Goal: Find contact information: Obtain details needed to contact an individual or organization

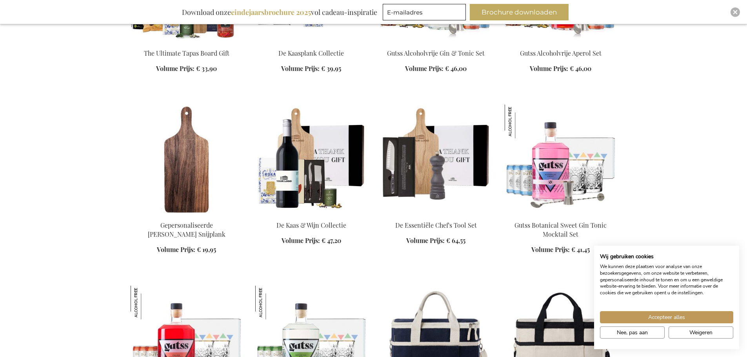
scroll to position [85, 0]
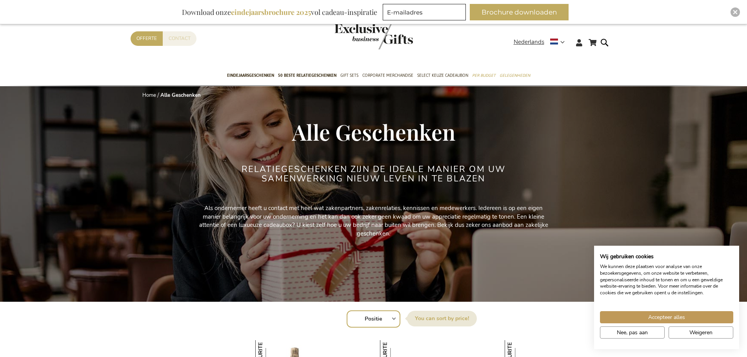
click at [178, 36] on link "Contact" at bounding box center [180, 38] width 34 height 15
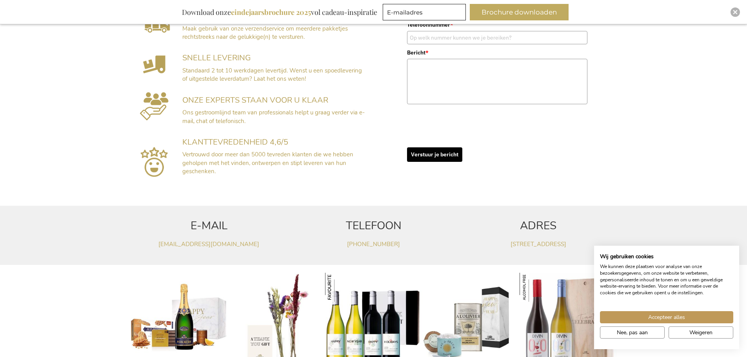
scroll to position [342, 0]
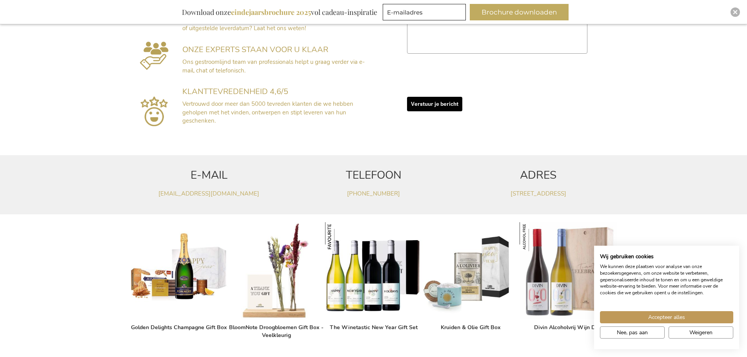
drag, startPoint x: 753, startPoint y: 97, endPoint x: 747, endPoint y: 182, distance: 85.6
click at [747, 182] on html "The store will not work correctly when cookies are disabled. Winkelwagen Winkel…" at bounding box center [373, 179] width 747 height 1043
